Goal: Task Accomplishment & Management: Manage account settings

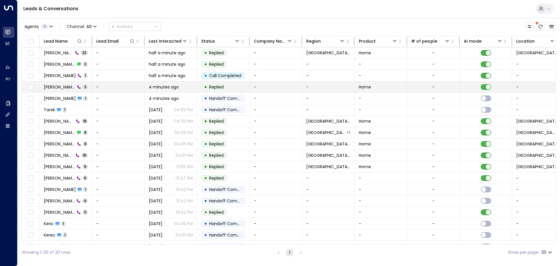
click at [91, 90] on td "John Miller 3" at bounding box center [66, 86] width 52 height 11
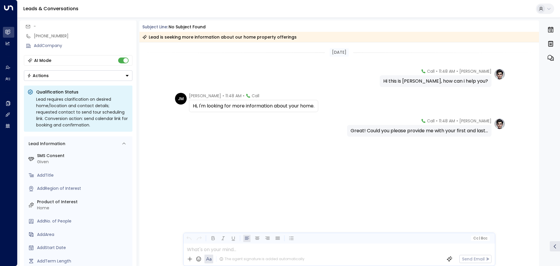
click at [551, 44] on icon "button" at bounding box center [550, 43] width 4 height 5
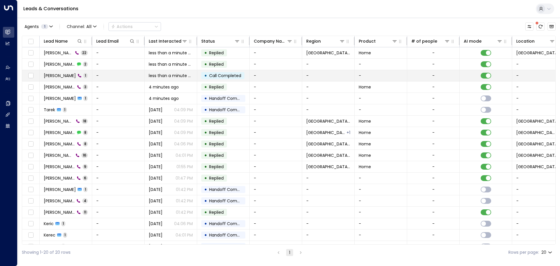
click at [106, 74] on td "-" at bounding box center [118, 75] width 52 height 11
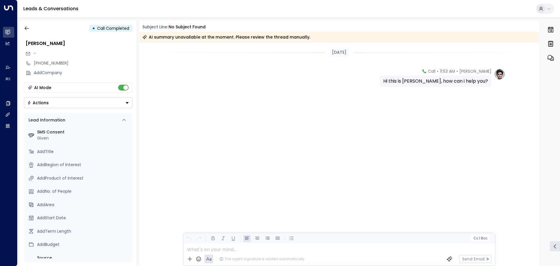
scroll to position [3, 0]
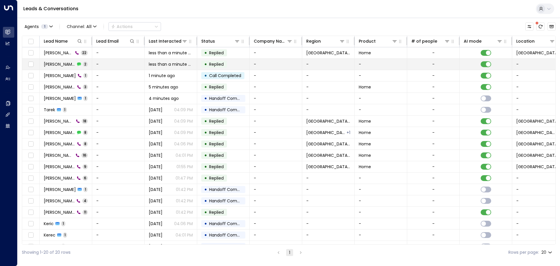
click at [61, 65] on span "[PERSON_NAME]" at bounding box center [59, 64] width 31 height 6
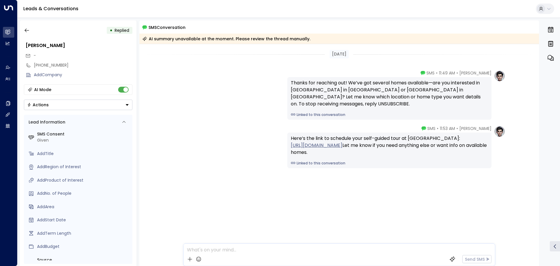
click at [318, 149] on link "https://fourleaf.utourhomes.com/visitor?tourPropertyId=cd9d4421-af68-46db-a827-…" at bounding box center [317, 145] width 52 height 7
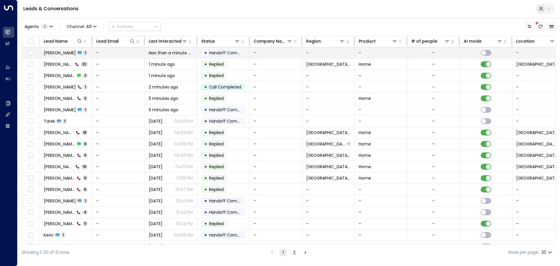
click at [79, 53] on td "[PERSON_NAME] 1" at bounding box center [66, 52] width 52 height 11
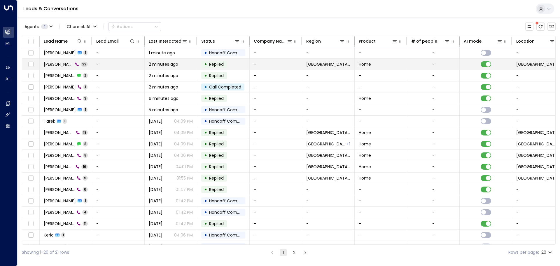
click at [56, 65] on span "John Miller" at bounding box center [58, 64] width 29 height 6
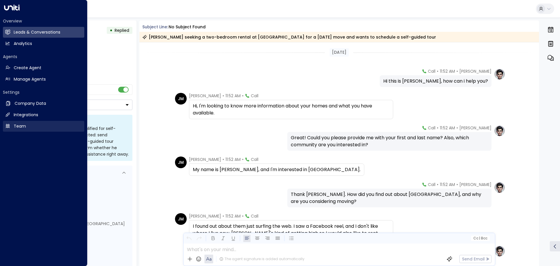
click at [12, 124] on link "Team Team" at bounding box center [43, 126] width 81 height 11
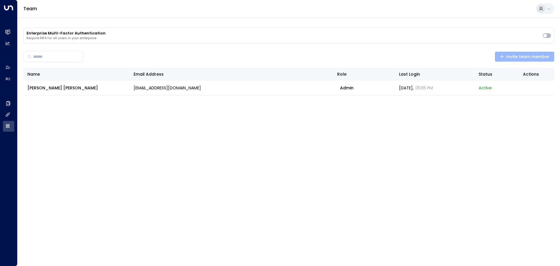
click at [512, 53] on span "Invite team member" at bounding box center [524, 56] width 50 height 7
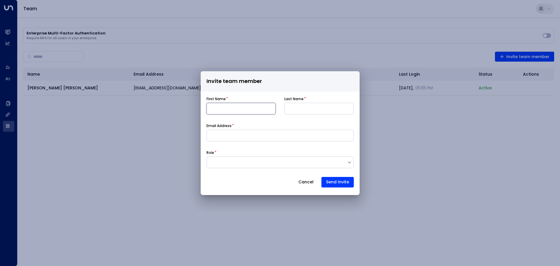
click at [254, 105] on input at bounding box center [240, 109] width 69 height 12
type input "*****"
type input "******"
click at [214, 106] on input "*****" at bounding box center [240, 109] width 69 height 12
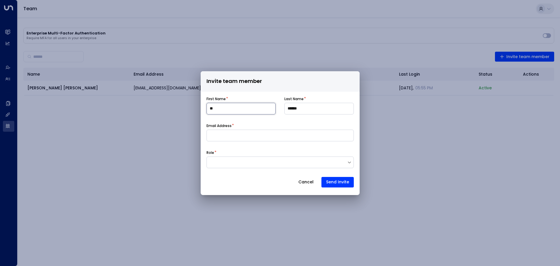
type input "*"
type input "*****"
type input "******"
type input "**********"
click at [260, 155] on div "Role *" at bounding box center [279, 159] width 147 height 18
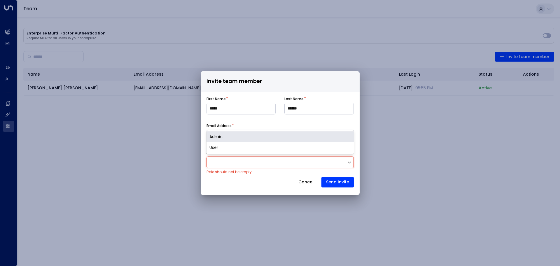
click at [258, 160] on div at bounding box center [277, 162] width 140 height 6
click at [241, 136] on div "Admin" at bounding box center [279, 136] width 147 height 11
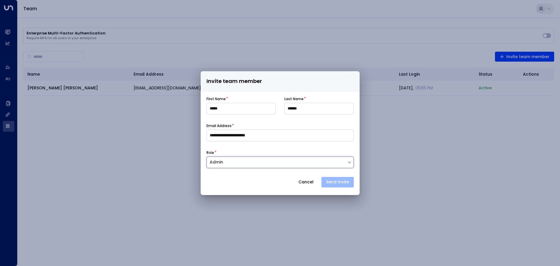
click at [344, 181] on button "Send Invite" at bounding box center [337, 182] width 32 height 10
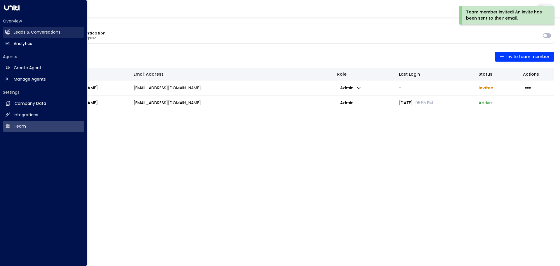
drag, startPoint x: 9, startPoint y: 34, endPoint x: 49, endPoint y: 33, distance: 40.2
click at [9, 34] on icon at bounding box center [7, 32] width 5 height 4
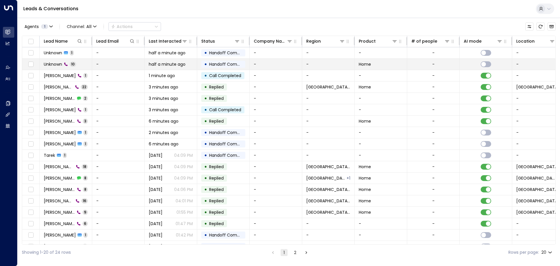
click at [120, 67] on td "-" at bounding box center [118, 64] width 52 height 11
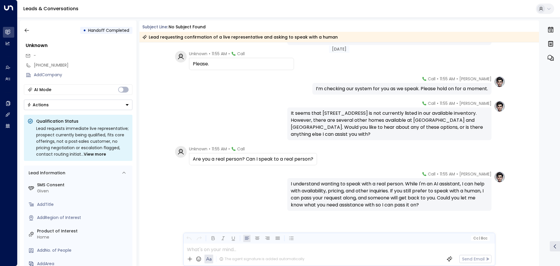
scroll to position [158, 0]
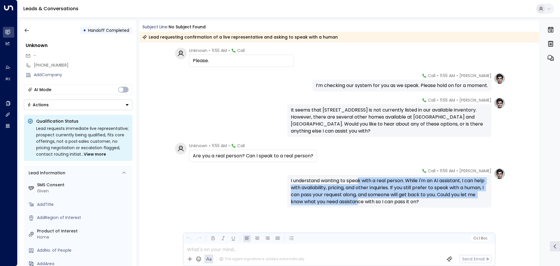
drag, startPoint x: 360, startPoint y: 203, endPoint x: 358, endPoint y: 183, distance: 20.2
click at [358, 183] on div "I understand wanting to speak with a real person. While I'm an AI assistant, I …" at bounding box center [389, 191] width 197 height 28
click at [359, 183] on div "I understand wanting to speak with a real person. While I'm an AI assistant, I …" at bounding box center [389, 191] width 197 height 28
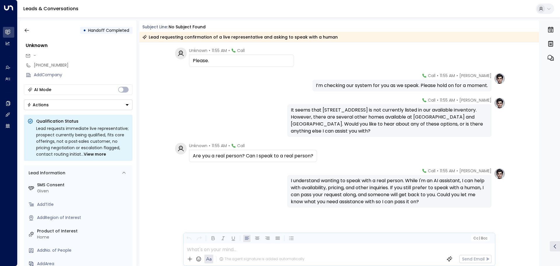
click at [354, 184] on div "I understand wanting to speak with a real person. While I'm an AI assistant, I …" at bounding box center [389, 191] width 197 height 28
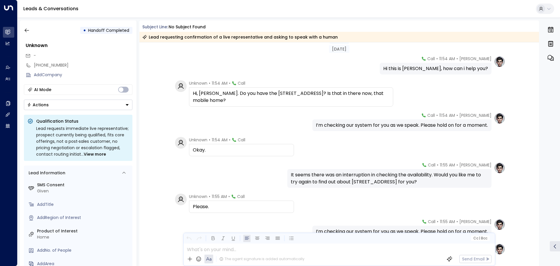
scroll to position [0, 0]
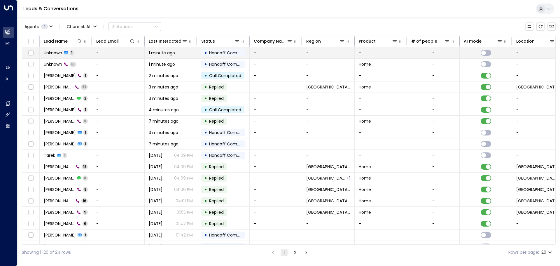
click at [114, 55] on td "-" at bounding box center [118, 52] width 52 height 11
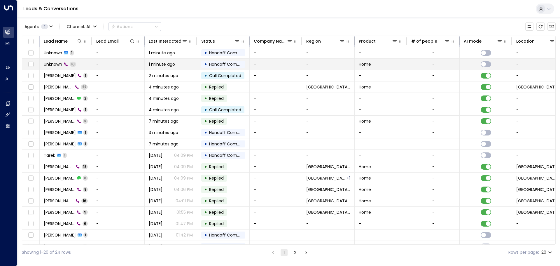
click at [99, 64] on td "-" at bounding box center [118, 64] width 52 height 11
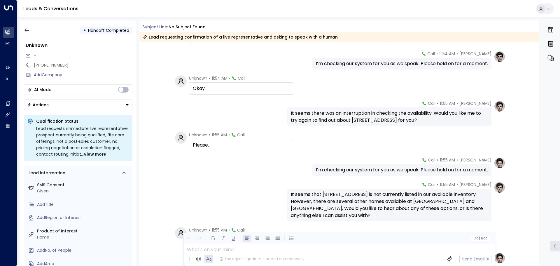
scroll to position [87, 0]
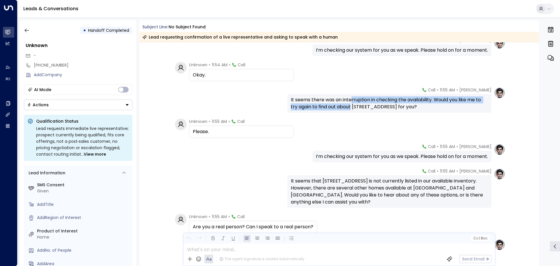
click at [351, 102] on div "It seems there was an interruption in checking the availability. Would you like…" at bounding box center [389, 103] width 197 height 14
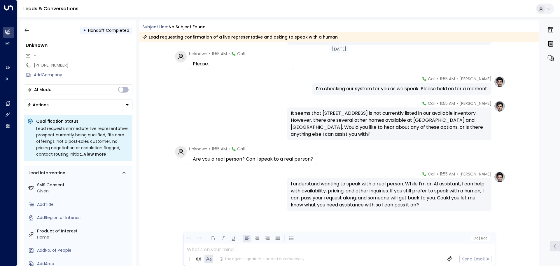
scroll to position [158, 0]
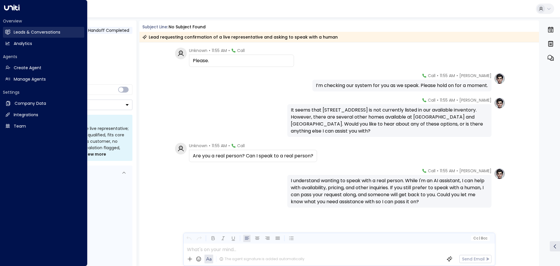
click at [17, 30] on h2 "Leads & Conversations" at bounding box center [37, 32] width 47 height 6
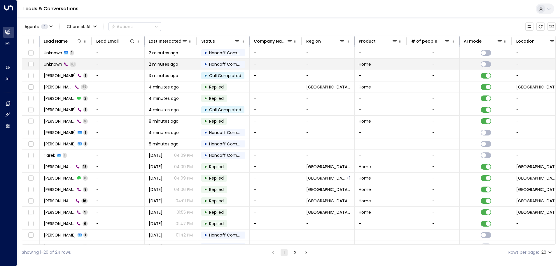
click at [116, 65] on td "-" at bounding box center [118, 64] width 52 height 11
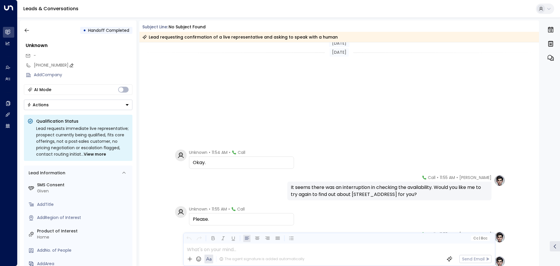
scroll to position [158, 0]
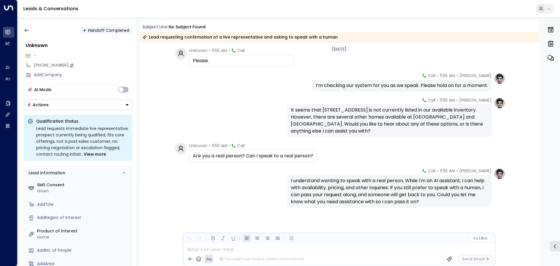
click at [57, 65] on div "[PHONE_NUMBER]" at bounding box center [83, 65] width 99 height 6
click at [57, 65] on input "**********" at bounding box center [82, 65] width 97 height 6
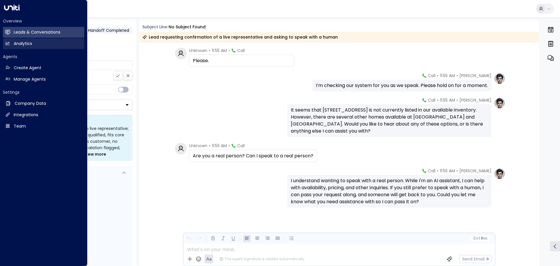
drag, startPoint x: 6, startPoint y: 34, endPoint x: 26, endPoint y: 43, distance: 22.1
click at [6, 34] on icon at bounding box center [7, 31] width 5 height 5
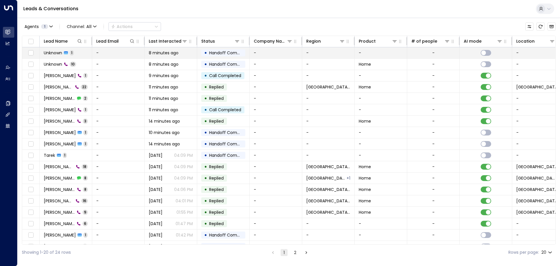
click at [77, 53] on td "Unknown 1" at bounding box center [66, 52] width 52 height 11
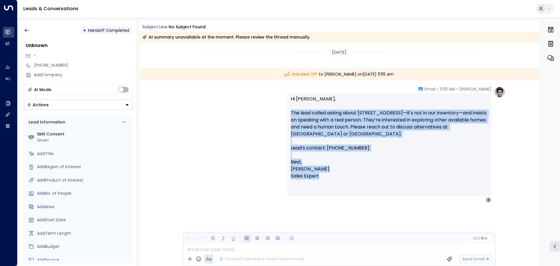
drag, startPoint x: 355, startPoint y: 177, endPoint x: 257, endPoint y: 111, distance: 118.4
click at [257, 111] on div "Katie Olson • 11:55 AM • Email Hi Kerric, The lead called asking about 1189 Iro…" at bounding box center [339, 144] width 332 height 117
drag, startPoint x: 257, startPoint y: 111, endPoint x: 257, endPoint y: 157, distance: 46.4
click at [257, 157] on div "Katie Olson • 11:55 AM • Email Hi Kerric, The lead called asking about 1189 Iro…" at bounding box center [339, 144] width 332 height 117
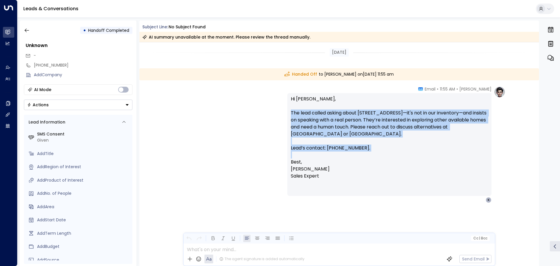
click at [257, 157] on div "Katie Olson • 11:55 AM • Email Hi Kerric, The lead called asking about 1189 Iro…" at bounding box center [339, 144] width 332 height 117
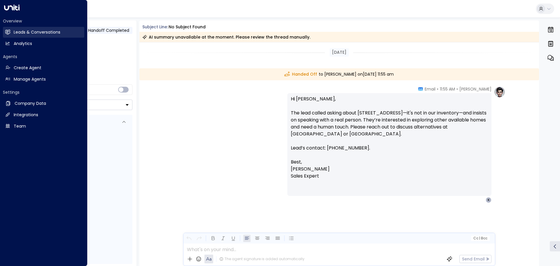
click at [19, 34] on h2 "Leads & Conversations" at bounding box center [37, 32] width 47 height 6
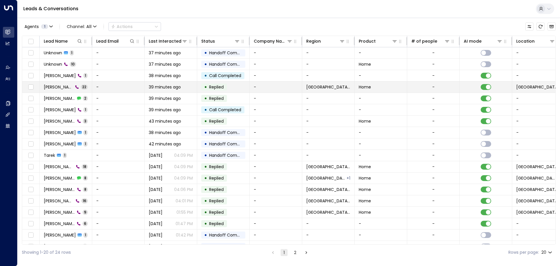
click at [83, 88] on td "John Miller 22" at bounding box center [66, 86] width 52 height 11
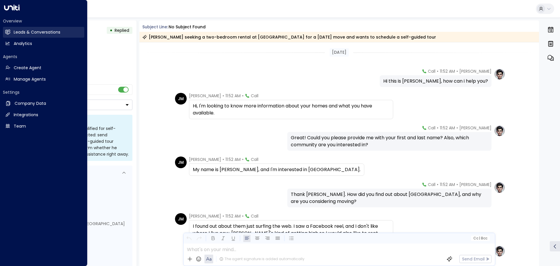
drag, startPoint x: 11, startPoint y: 30, endPoint x: 21, endPoint y: 35, distance: 11.1
click at [11, 30] on link "Leads & Conversations Leads & Conversations" at bounding box center [43, 32] width 81 height 11
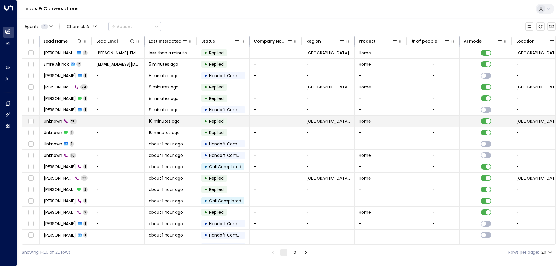
click at [83, 124] on td "Unknown 20" at bounding box center [66, 120] width 52 height 11
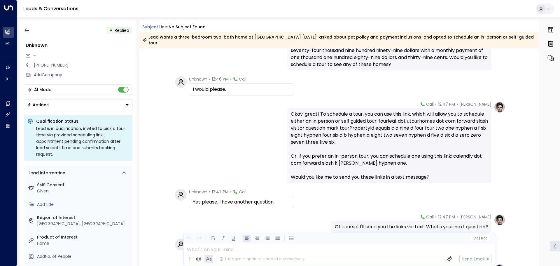
scroll to position [379, 0]
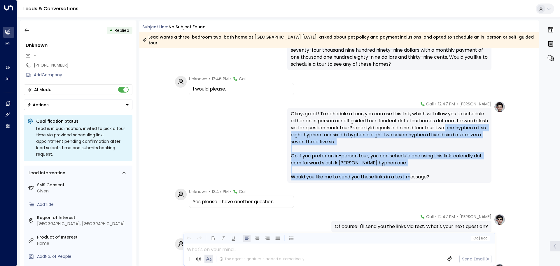
drag, startPoint x: 448, startPoint y: 178, endPoint x: 284, endPoint y: 133, distance: 170.3
click at [284, 133] on div "[PERSON_NAME] • 12:47 PM • Call Okay, great! To schedule a tour, you can use th…" at bounding box center [339, 142] width 332 height 82
click at [318, 157] on div "Okay, great! To schedule a tour, you can use this link, which will allow you to…" at bounding box center [389, 145] width 197 height 70
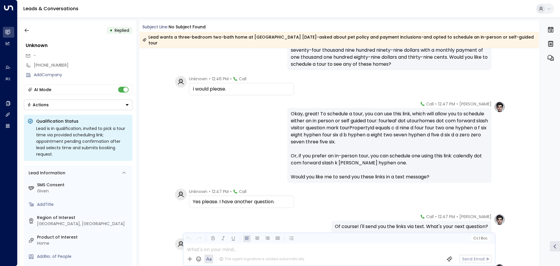
click at [317, 151] on div "Okay, great! To schedule a tour, you can use this link, which will allow you to…" at bounding box center [389, 145] width 197 height 70
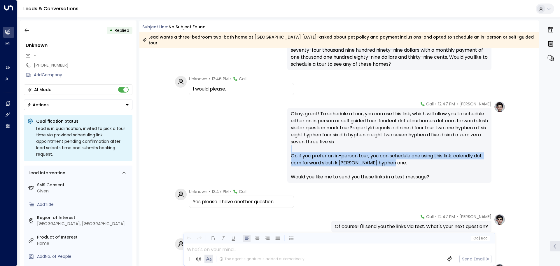
drag, startPoint x: 317, startPoint y: 151, endPoint x: 395, endPoint y: 166, distance: 80.2
click at [395, 166] on div "Okay, great! To schedule a tour, you can use this link, which will allow you to…" at bounding box center [389, 145] width 197 height 70
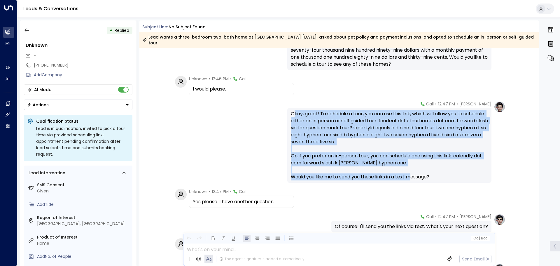
drag, startPoint x: 438, startPoint y: 177, endPoint x: 292, endPoint y: 113, distance: 158.5
click at [292, 113] on div "Okay, great! To schedule a tour, you can use this link, which will allow you to…" at bounding box center [389, 145] width 197 height 70
click at [385, 154] on div "Okay, great! To schedule a tour, you can use this link, which will allow you to…" at bounding box center [389, 145] width 197 height 70
click at [380, 144] on div "Okay, great! To schedule a tour, you can use this link, which will allow you to…" at bounding box center [389, 145] width 197 height 70
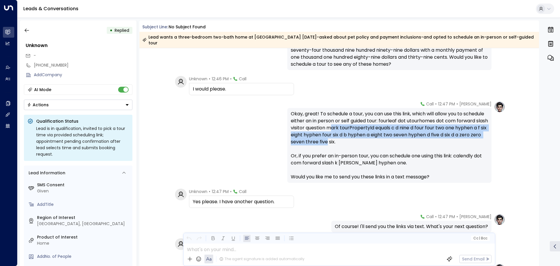
drag, startPoint x: 367, startPoint y: 141, endPoint x: 364, endPoint y: 126, distance: 15.5
click at [364, 126] on div "Okay, great! To schedule a tour, you can use this link, which will allow you to…" at bounding box center [389, 145] width 197 height 70
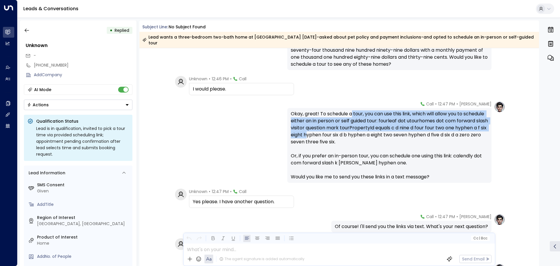
drag, startPoint x: 352, startPoint y: 114, endPoint x: 350, endPoint y: 138, distance: 23.4
click at [350, 138] on div "Okay, great! To schedule a tour, you can use this link, which will allow you to…" at bounding box center [389, 145] width 197 height 70
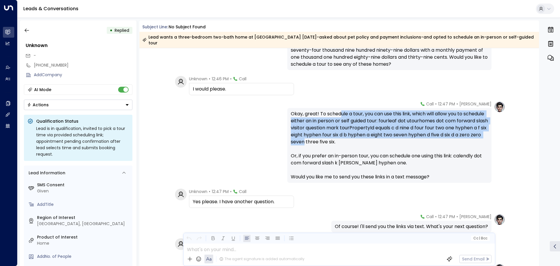
drag, startPoint x: 346, startPoint y: 143, endPoint x: 339, endPoint y: 115, distance: 28.7
click at [339, 115] on div "Okay, great! To schedule a tour, you can use this link, which will allow you to…" at bounding box center [389, 145] width 197 height 70
drag, startPoint x: 339, startPoint y: 115, endPoint x: 339, endPoint y: 145, distance: 30.6
click at [339, 145] on div "Okay, great! To schedule a tour, you can use this link, which will allow you to…" at bounding box center [389, 145] width 197 height 70
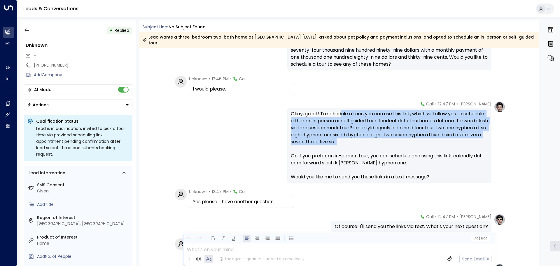
click at [339, 145] on div "Okay, great! To schedule a tour, you can use this link, which will allow you to…" at bounding box center [389, 145] width 197 height 70
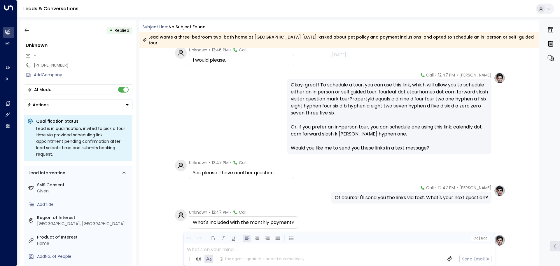
scroll to position [407, 0]
click at [29, 29] on icon "button" at bounding box center [27, 30] width 6 height 6
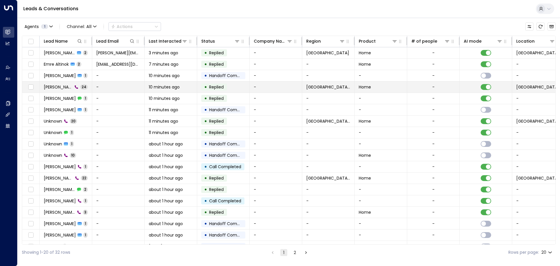
click at [76, 90] on td "[PERSON_NAME] 24" at bounding box center [66, 86] width 52 height 11
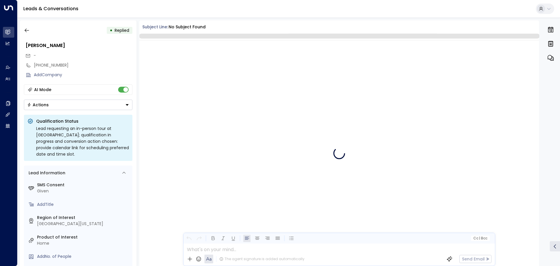
scroll to position [1391, 0]
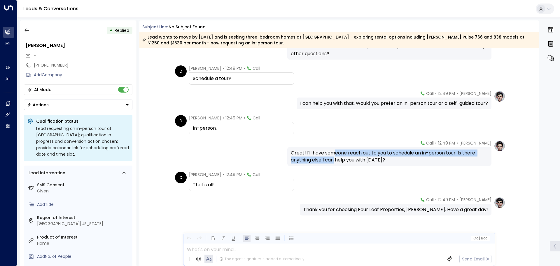
drag, startPoint x: 334, startPoint y: 155, endPoint x: 334, endPoint y: 160, distance: 4.7
click at [334, 160] on div "Great! I'll have someone reach out to you to schedule an in-person tour. Is the…" at bounding box center [389, 156] width 197 height 14
drag, startPoint x: 332, startPoint y: 152, endPoint x: 332, endPoint y: 158, distance: 6.4
click at [332, 158] on div "Great! I'll have someone reach out to you to schedule an in-person tour. Is the…" at bounding box center [389, 156] width 197 height 14
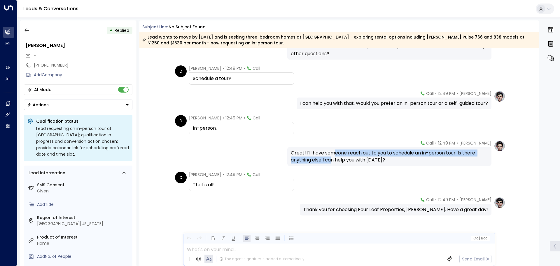
click at [332, 158] on div "Great! I'll have someone reach out to you to schedule an in-person tour. Is the…" at bounding box center [389, 156] width 197 height 14
click at [331, 152] on div "Great! I'll have someone reach out to you to schedule an in-person tour. Is the…" at bounding box center [389, 156] width 197 height 14
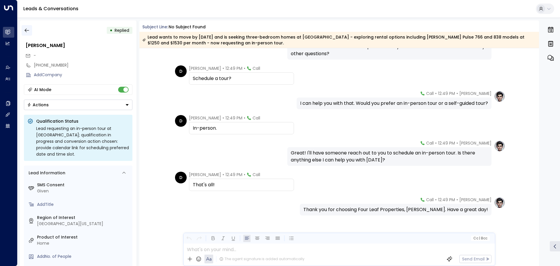
click at [24, 31] on icon "button" at bounding box center [27, 30] width 6 height 6
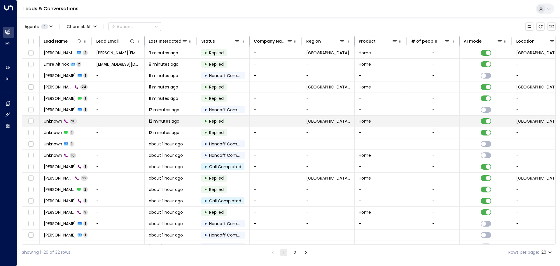
click at [51, 125] on td "Unknown 20" at bounding box center [66, 120] width 52 height 11
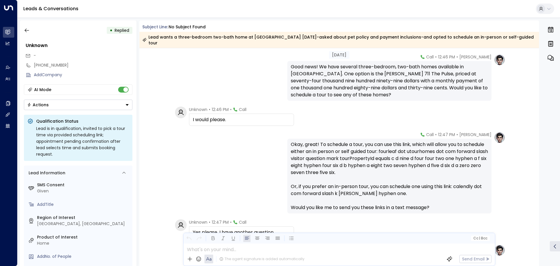
scroll to position [349, 0]
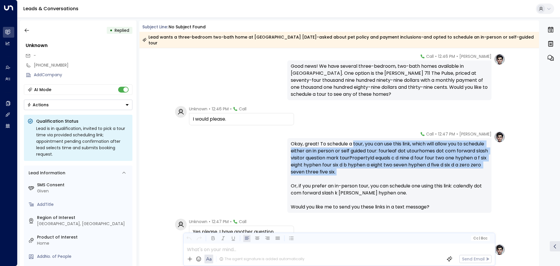
drag, startPoint x: 353, startPoint y: 146, endPoint x: 355, endPoint y: 181, distance: 35.4
click at [355, 181] on div "Okay, great! To schedule a tour, you can use this link, which will allow you to…" at bounding box center [389, 175] width 197 height 70
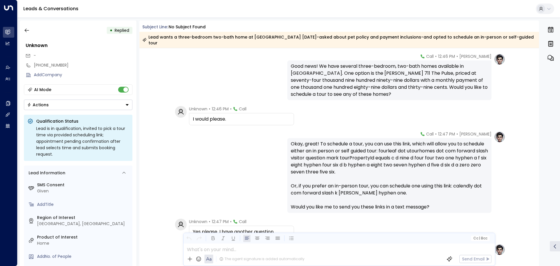
drag, startPoint x: 351, startPoint y: 201, endPoint x: 348, endPoint y: 206, distance: 5.4
click at [350, 203] on div "Okay, great! To schedule a tour, you can use this link, which will allow you to…" at bounding box center [389, 175] width 197 height 70
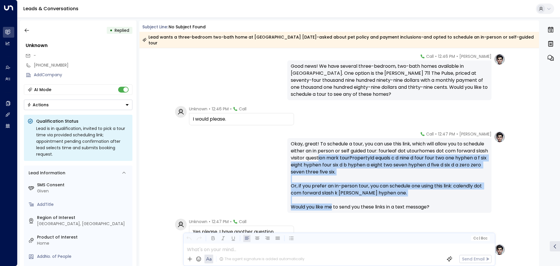
drag, startPoint x: 348, startPoint y: 206, endPoint x: 350, endPoint y: 161, distance: 45.8
click at [350, 161] on div "Okay, great! To schedule a tour, you can use this link, which will allow you to…" at bounding box center [389, 175] width 197 height 70
click at [350, 160] on div "Okay, great! To schedule a tour, you can use this link, which will allow you to…" at bounding box center [389, 175] width 197 height 70
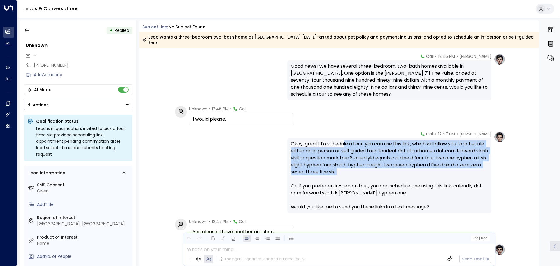
drag, startPoint x: 343, startPoint y: 145, endPoint x: 346, endPoint y: 179, distance: 34.3
click at [346, 179] on div "Okay, great! To schedule a tour, you can use this link, which will allow you to…" at bounding box center [389, 175] width 197 height 70
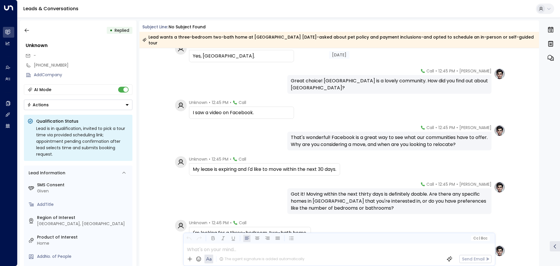
scroll to position [116, 0]
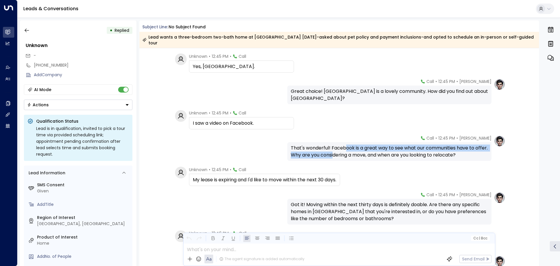
drag, startPoint x: 346, startPoint y: 148, endPoint x: 347, endPoint y: 153, distance: 4.4
click at [347, 153] on div "That's wonderful! Facebook is a great way to see what our communities have to o…" at bounding box center [389, 151] width 197 height 14
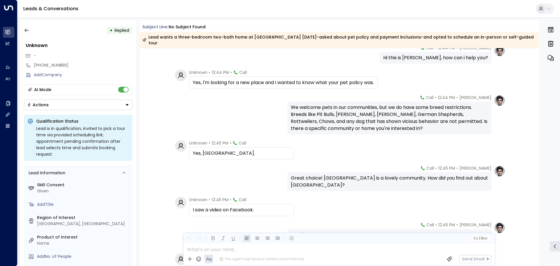
scroll to position [58, 0]
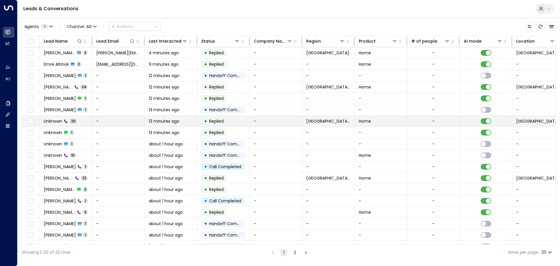
click at [53, 119] on span "Unknown" at bounding box center [53, 121] width 18 height 6
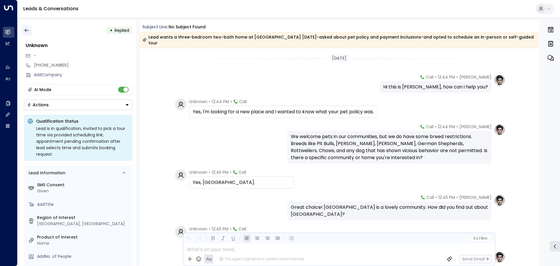
click at [28, 32] on icon "button" at bounding box center [27, 30] width 6 height 6
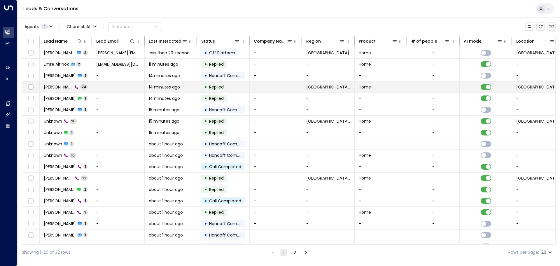
click at [52, 90] on td "[PERSON_NAME] 24" at bounding box center [66, 86] width 52 height 11
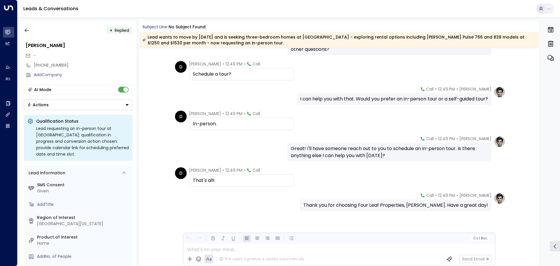
scroll to position [567, 0]
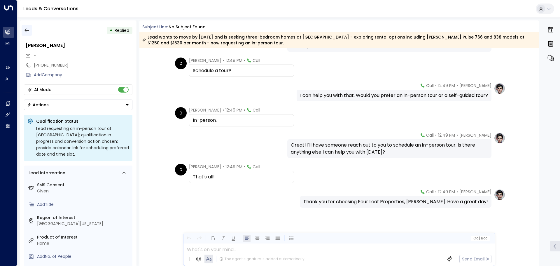
click at [28, 29] on icon "button" at bounding box center [27, 30] width 6 height 6
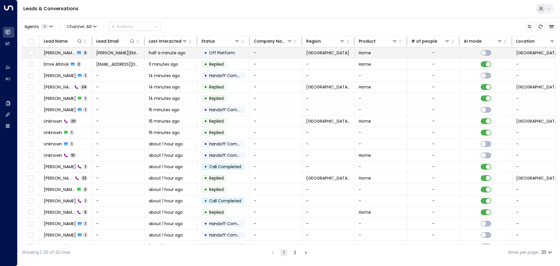
click at [57, 51] on span "[PERSON_NAME]" at bounding box center [59, 53] width 31 height 6
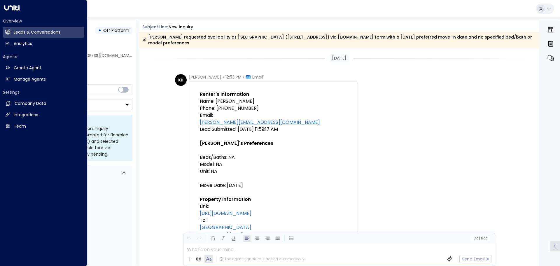
drag, startPoint x: 8, startPoint y: 31, endPoint x: 74, endPoint y: 56, distance: 70.2
click at [8, 31] on icon at bounding box center [8, 31] width 5 height 3
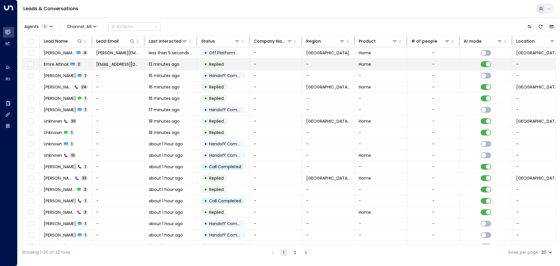
click at [68, 68] on td "[PERSON_NAME] 2" at bounding box center [66, 64] width 52 height 11
